Goal: Navigation & Orientation: Understand site structure

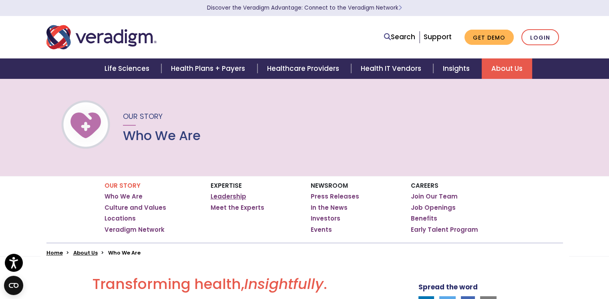
click at [227, 199] on link "Leadership" at bounding box center [229, 197] width 36 height 8
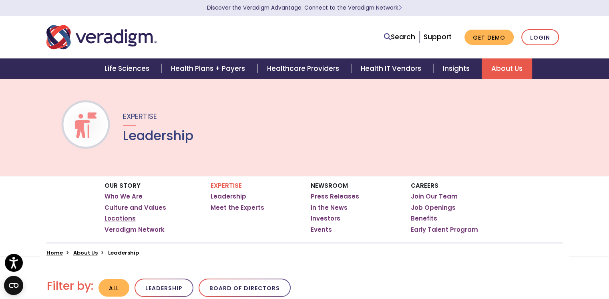
click at [117, 217] on link "Locations" at bounding box center [119, 219] width 31 height 8
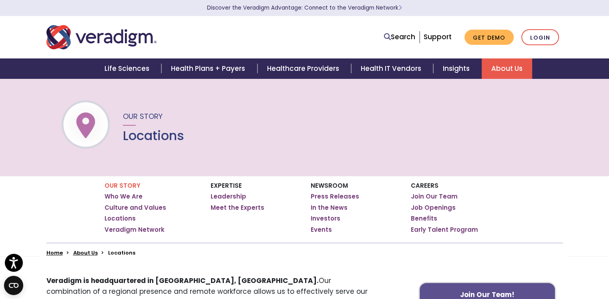
click at [120, 42] on img "Veradigm logo" at bounding box center [101, 37] width 110 height 26
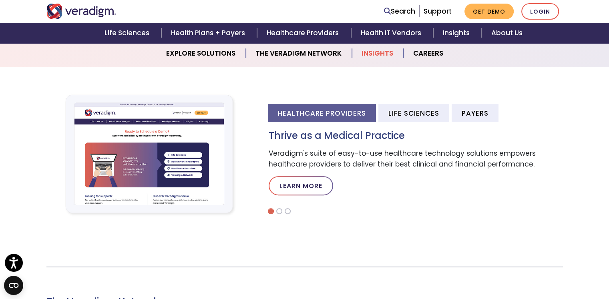
scroll to position [231, 0]
click at [422, 114] on li "Life Sciences" at bounding box center [413, 113] width 71 height 18
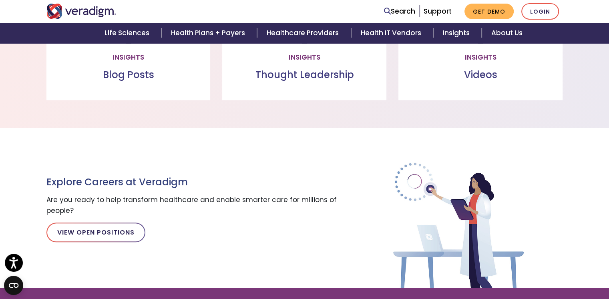
scroll to position [827, 0]
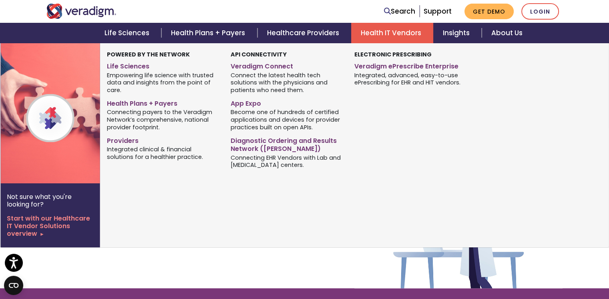
click at [383, 36] on link "Health IT Vendors" at bounding box center [392, 33] width 82 height 20
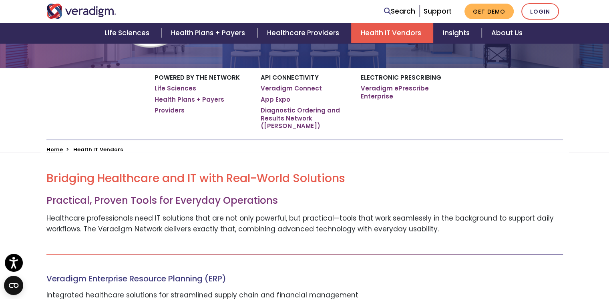
scroll to position [110, 0]
